Goal: Information Seeking & Learning: Find specific fact

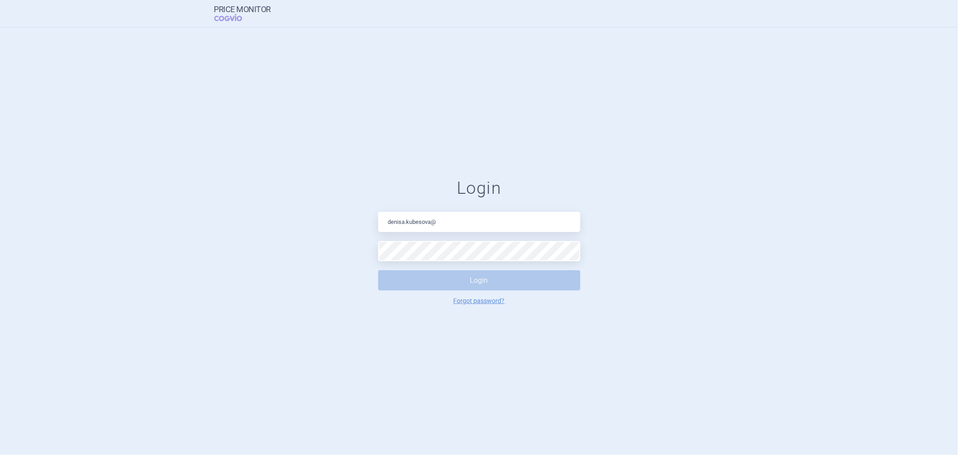
type input "[PERSON_NAME][EMAIL_ADDRESS][DOMAIN_NAME]"
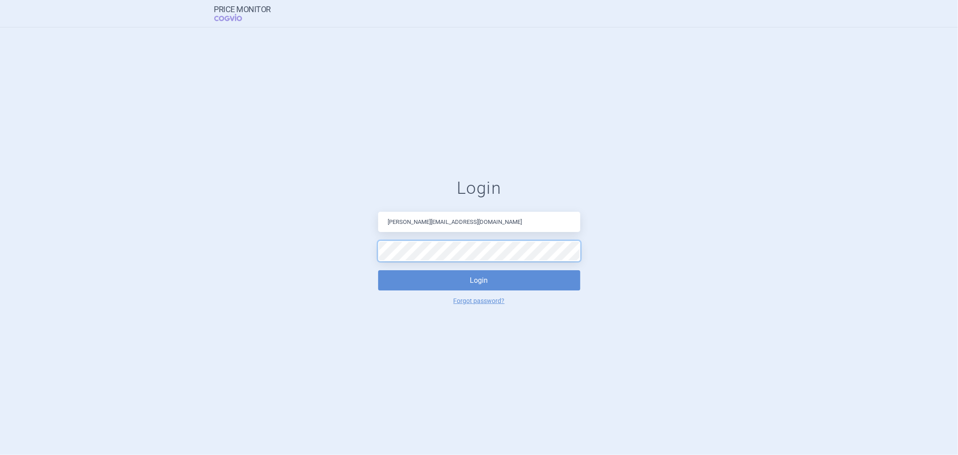
click at [378, 270] on button "Login" at bounding box center [479, 280] width 202 height 20
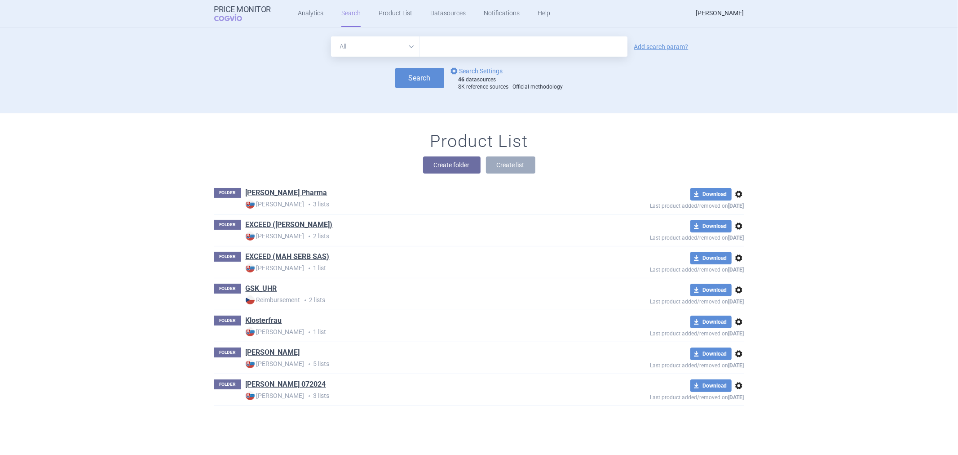
click at [486, 52] on input "text" at bounding box center [524, 46] width 208 height 20
type input "[MEDICAL_DATA]"
click at [411, 78] on button "Search" at bounding box center [419, 78] width 49 height 20
